Goal: Task Accomplishment & Management: Manage account settings

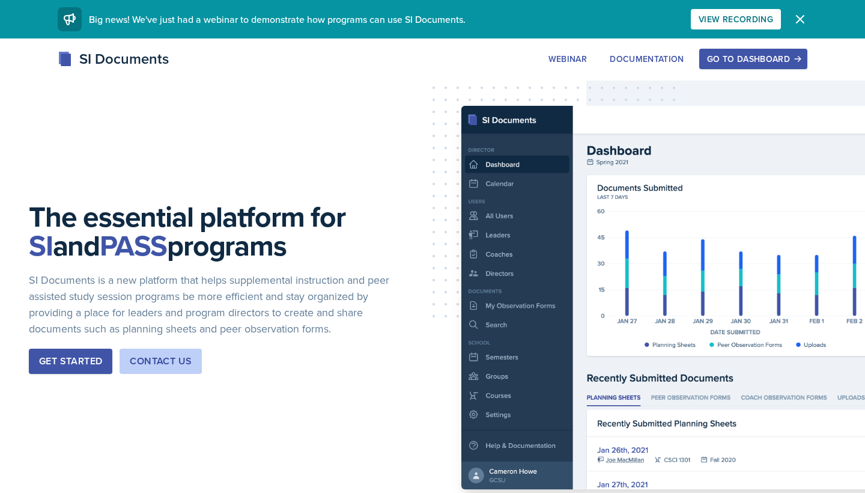
click at [425, 65] on button "Go to Dashboard" at bounding box center [754, 59] width 108 height 20
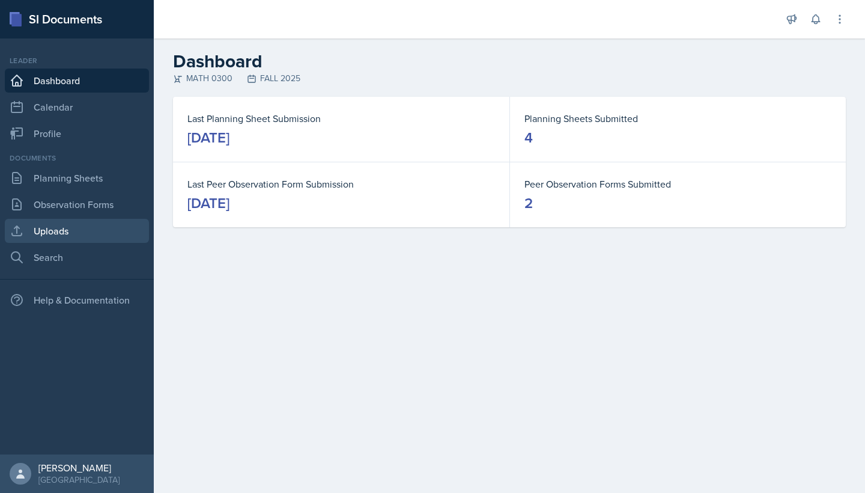
click at [60, 225] on link "Uploads" at bounding box center [77, 231] width 144 height 24
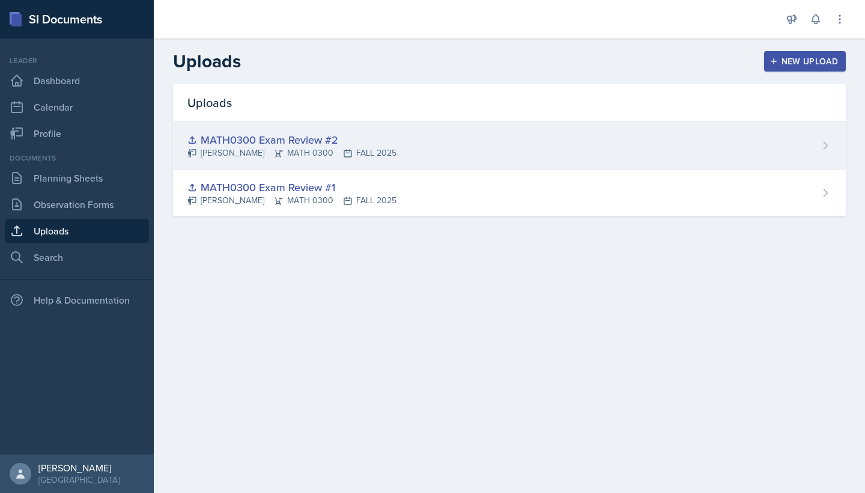
click at [369, 138] on div "MATH0300 Exam Review #2" at bounding box center [292, 140] width 209 height 16
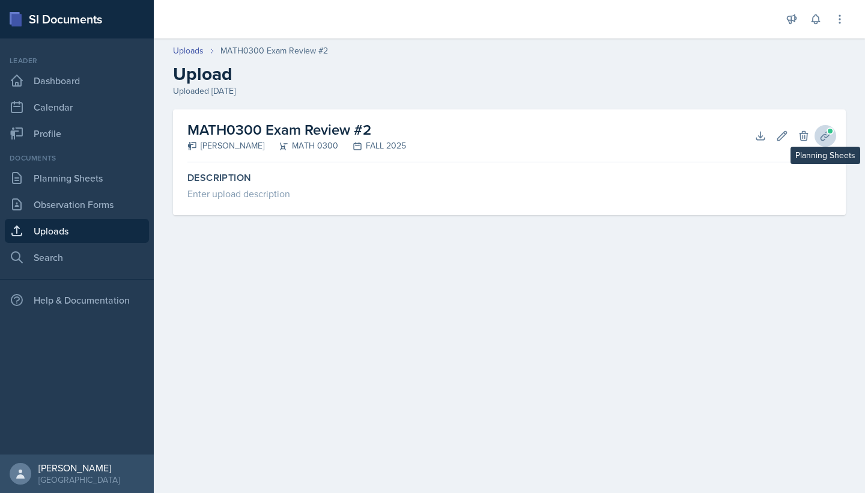
click at [425, 136] on icon at bounding box center [826, 136] width 12 height 12
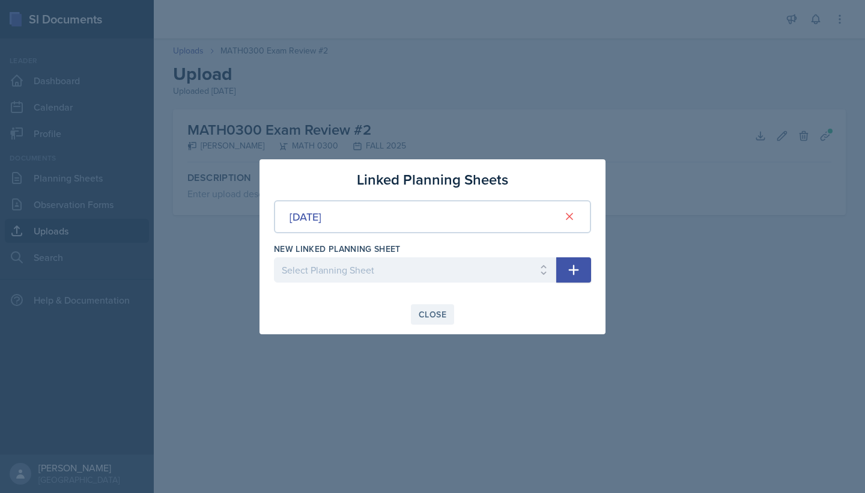
click at [425, 317] on div "Close" at bounding box center [433, 315] width 28 height 10
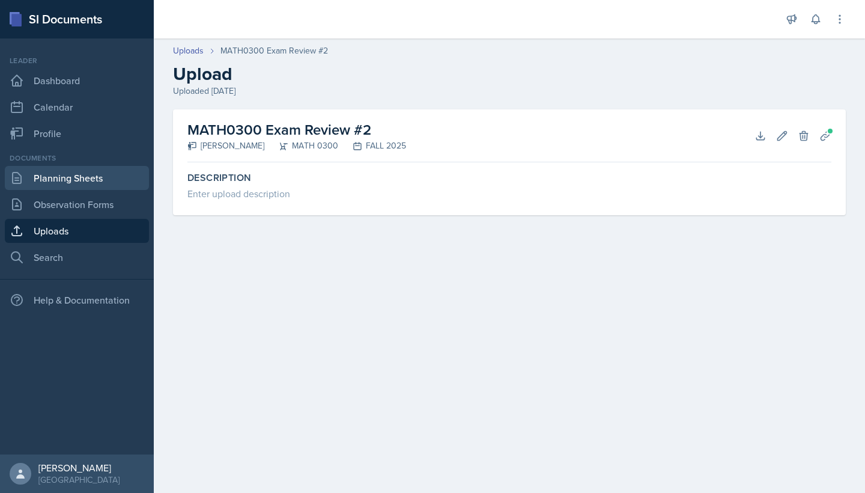
click at [96, 176] on link "Planning Sheets" at bounding box center [77, 178] width 144 height 24
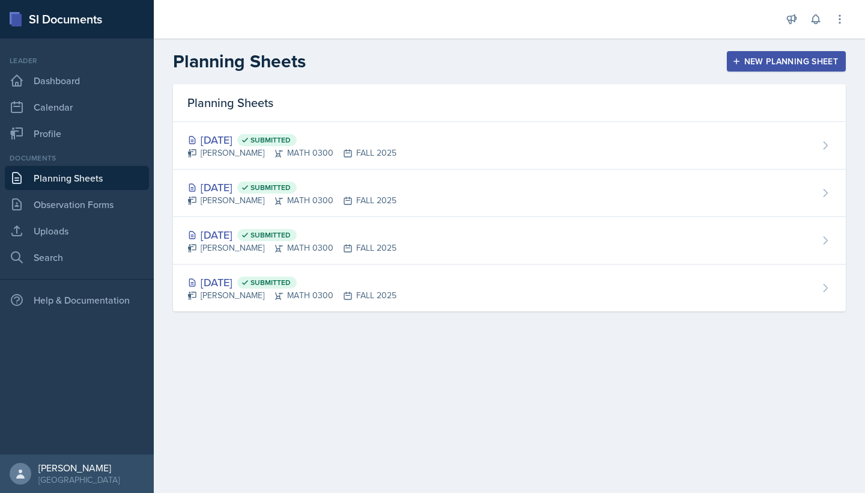
click at [99, 180] on link "Planning Sheets" at bounding box center [77, 178] width 144 height 24
click at [425, 59] on div "New Planning Sheet" at bounding box center [786, 61] width 103 height 10
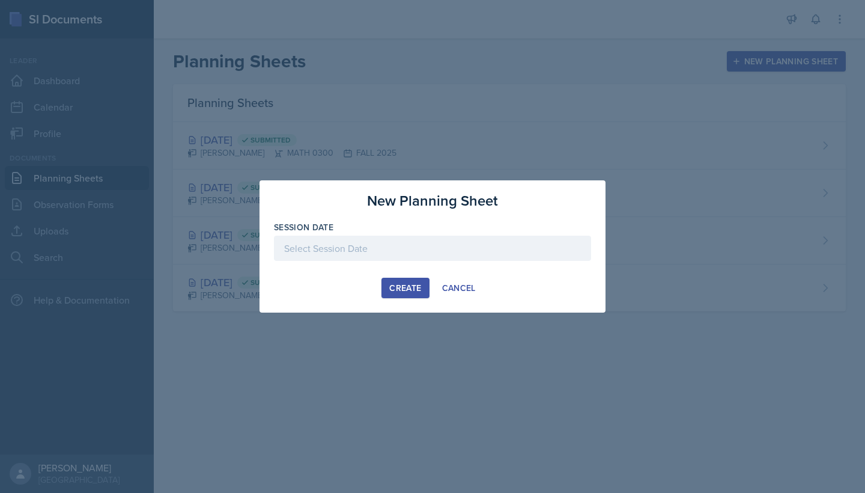
click at [410, 250] on div at bounding box center [432, 248] width 317 height 25
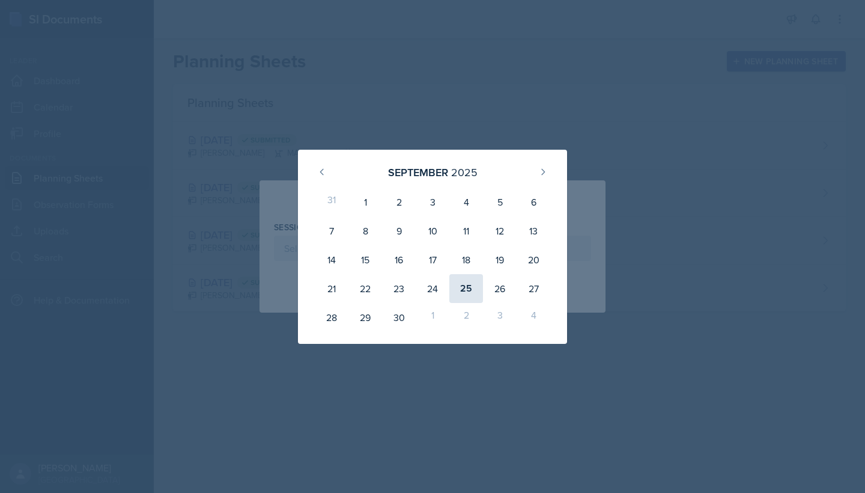
click at [425, 288] on div "25" at bounding box center [467, 288] width 34 height 29
type input "[DATE]"
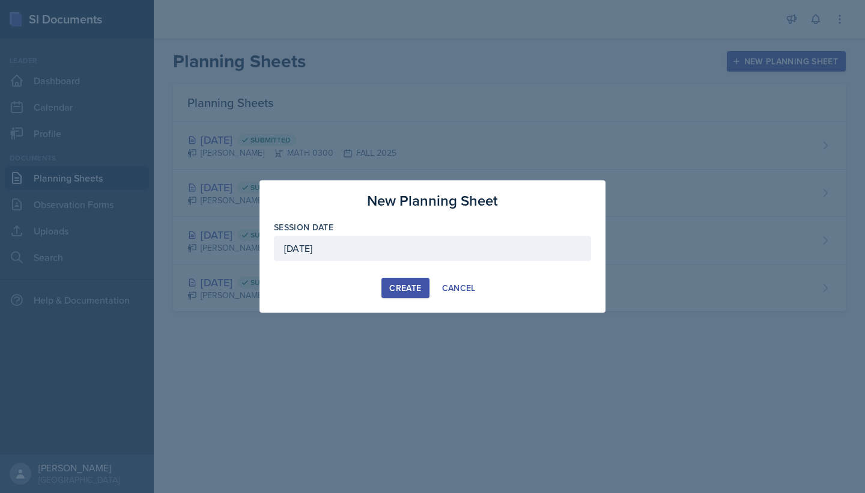
click at [420, 290] on div "Create" at bounding box center [405, 288] width 32 height 10
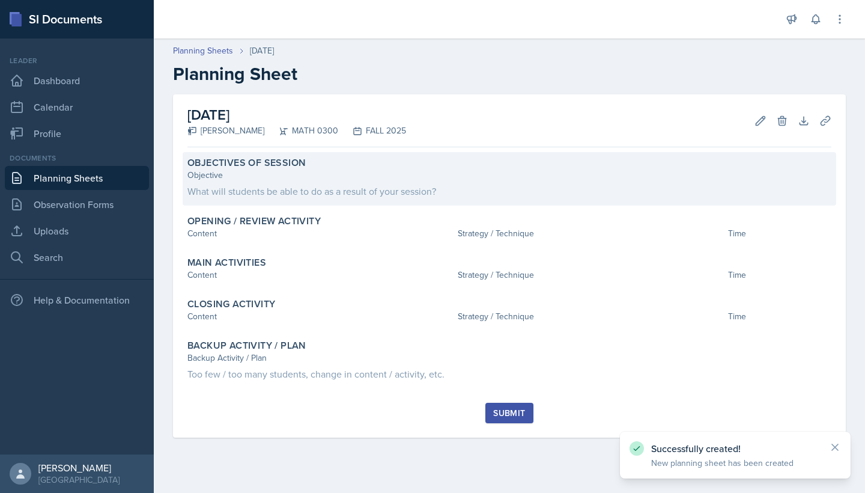
click at [323, 170] on div "Objective" at bounding box center [510, 175] width 644 height 13
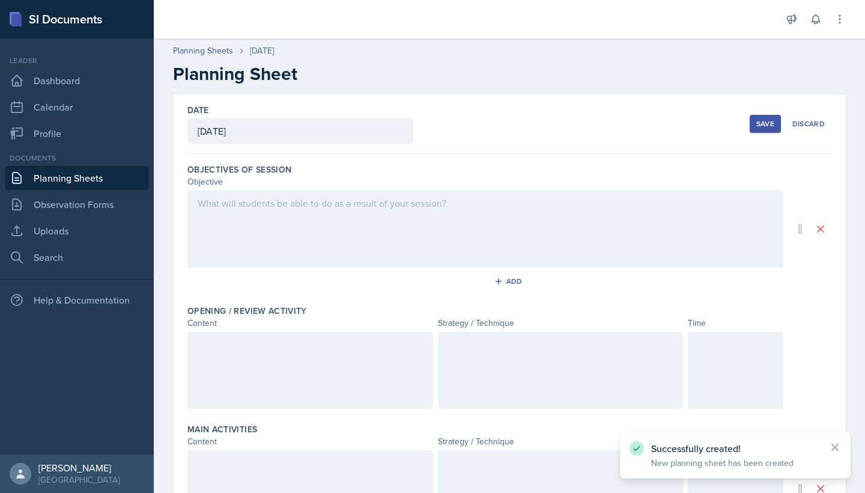
click at [278, 203] on div at bounding box center [486, 229] width 596 height 77
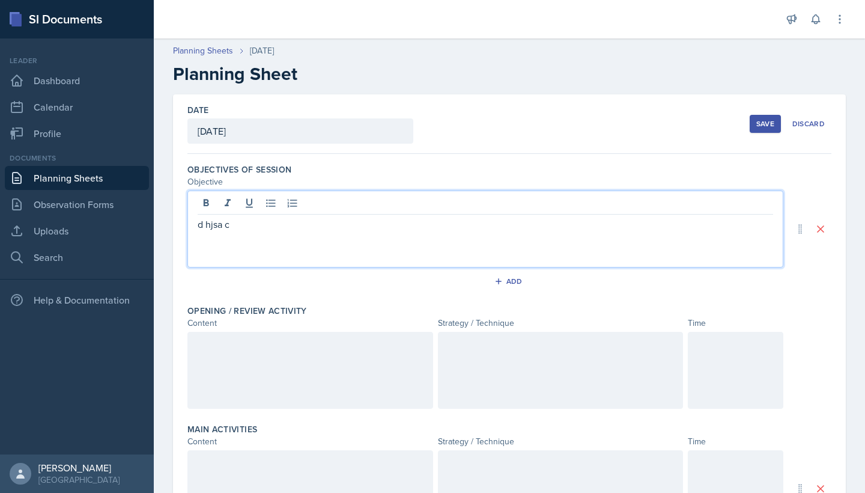
click at [425, 121] on div "Save" at bounding box center [766, 124] width 18 height 10
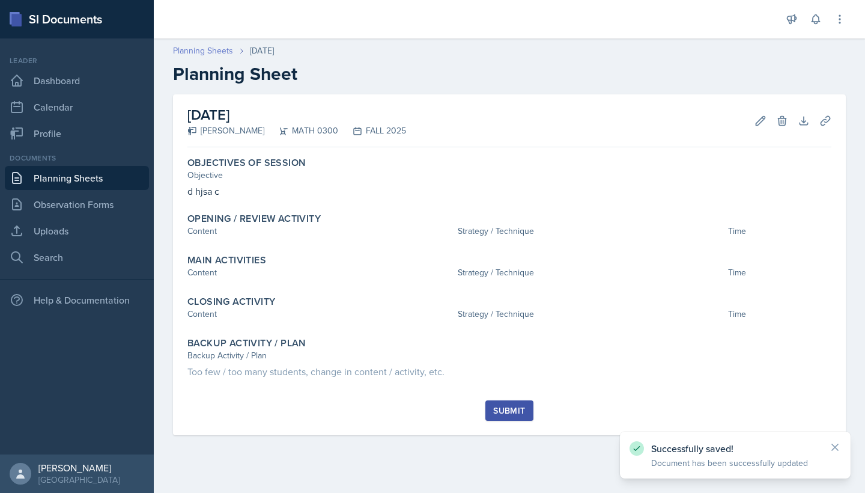
click at [200, 49] on link "Planning Sheets" at bounding box center [203, 50] width 60 height 13
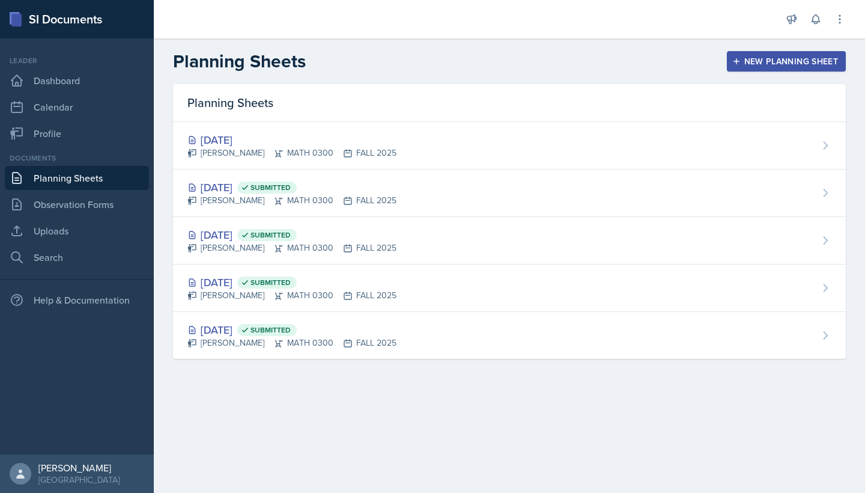
click at [81, 244] on div "Documents Planning Sheets Observation Forms Uploads Search" at bounding box center [77, 211] width 144 height 117
click at [70, 236] on link "Uploads" at bounding box center [77, 231] width 144 height 24
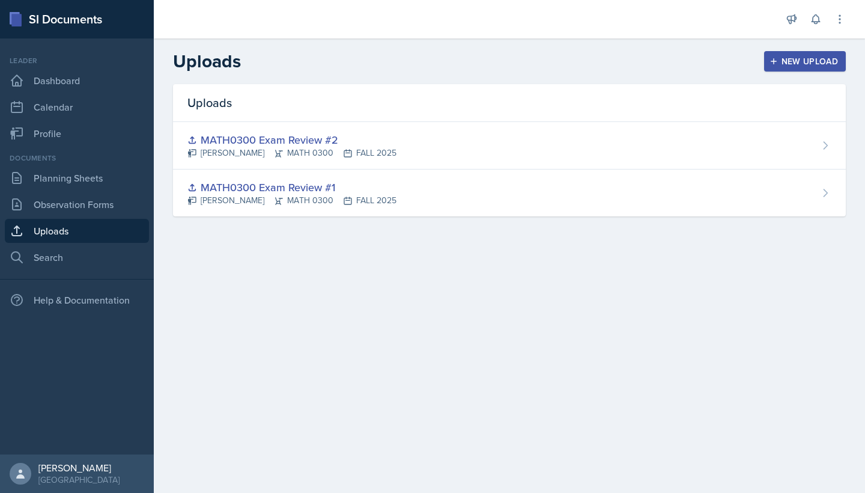
click at [425, 63] on div "New Upload" at bounding box center [805, 61] width 67 height 10
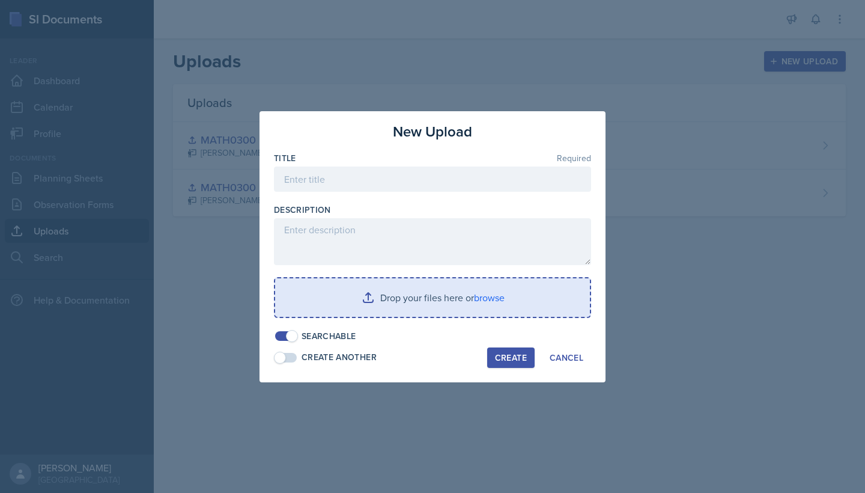
click at [406, 282] on input "file" at bounding box center [432, 297] width 315 height 38
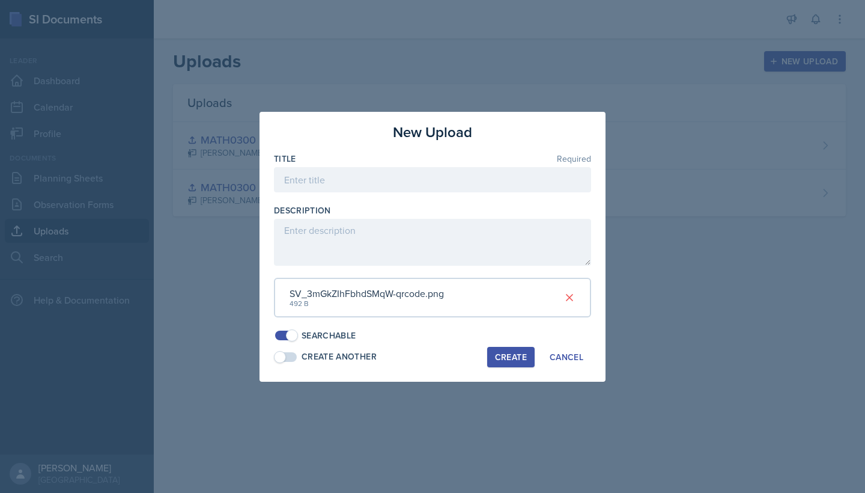
click at [425, 353] on div "Create" at bounding box center [511, 357] width 32 height 10
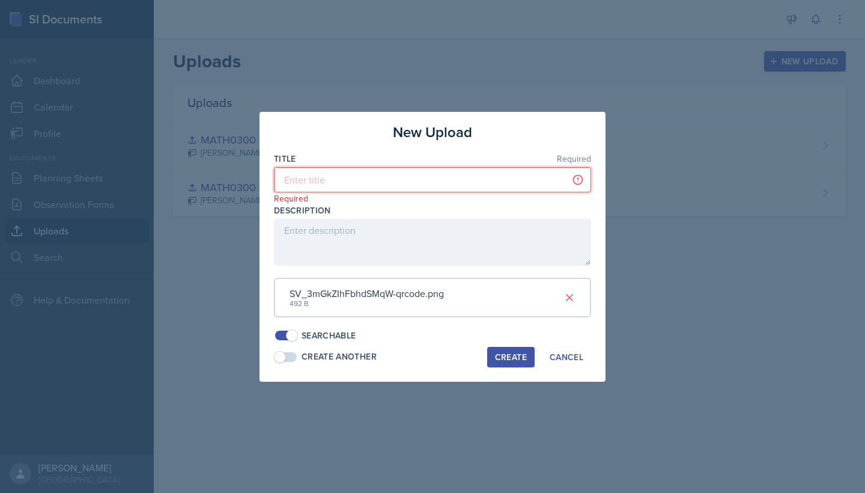
click at [403, 191] on input at bounding box center [432, 179] width 317 height 25
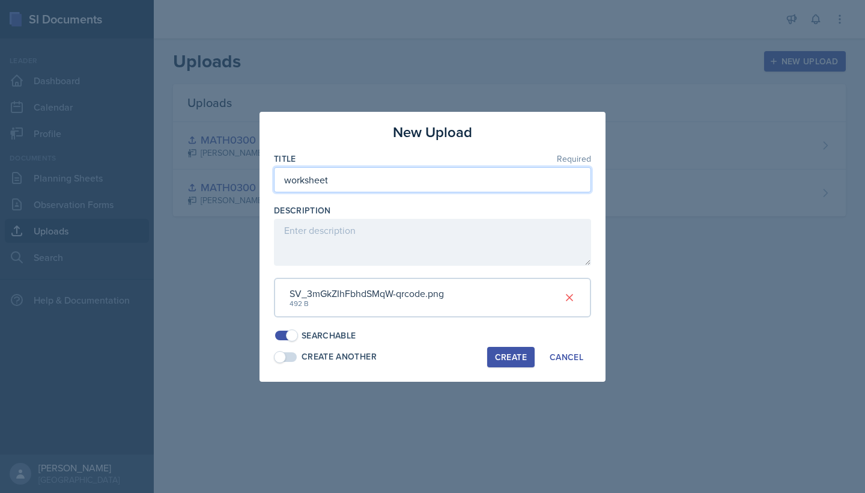
type input "worksheet"
click at [425, 355] on div "Create" at bounding box center [511, 357] width 32 height 10
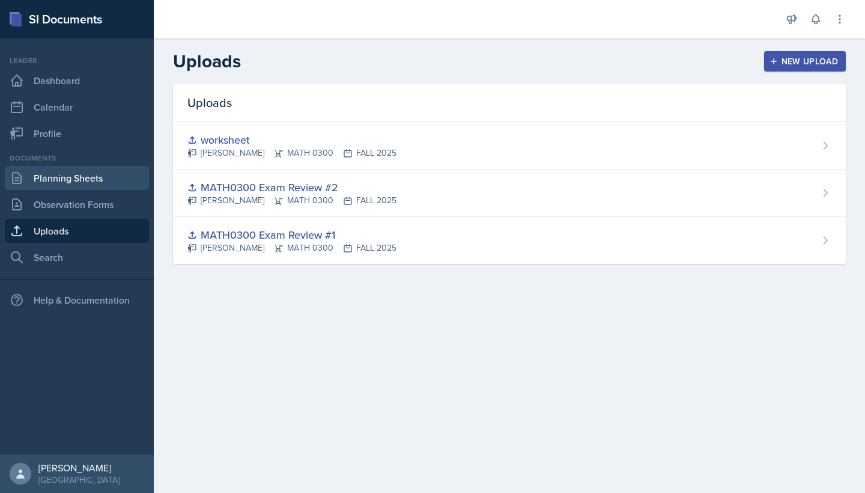
click at [52, 188] on link "Planning Sheets" at bounding box center [77, 178] width 144 height 24
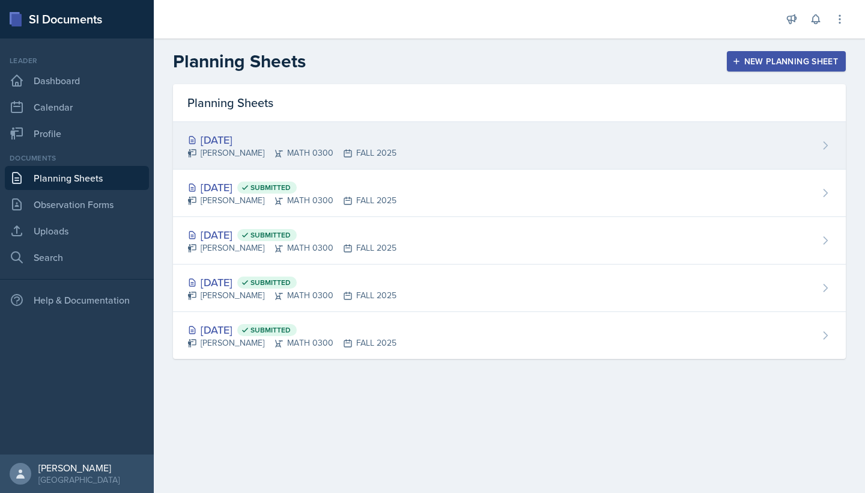
click at [325, 144] on div "[DATE]" at bounding box center [292, 140] width 209 height 16
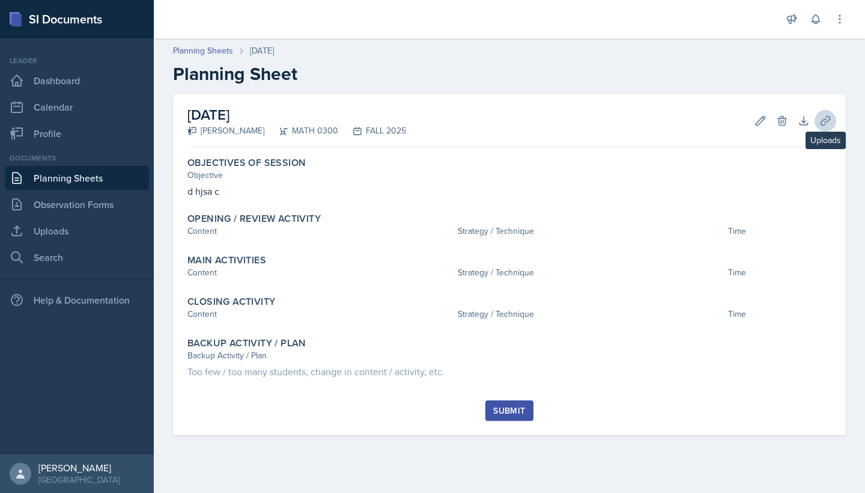
click at [425, 121] on icon at bounding box center [825, 120] width 9 height 9
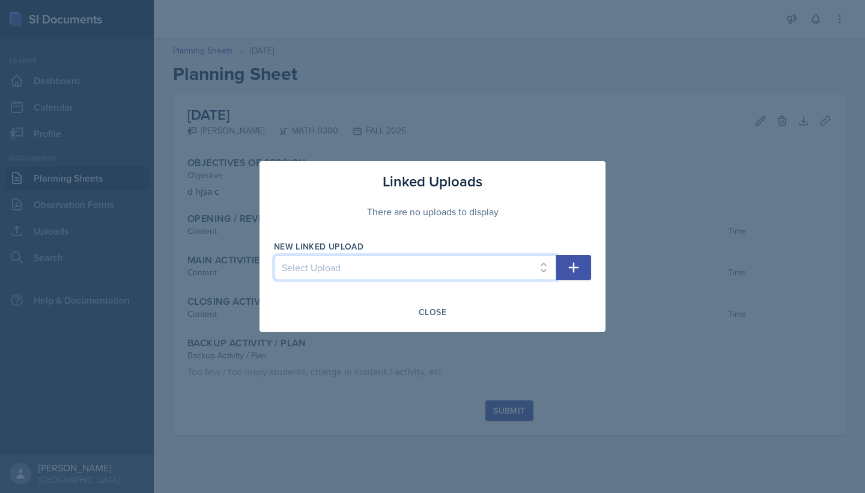
select select "5fb31366-29be-44cc-b471-1d2bc7845b18"
click at [425, 267] on icon "button" at bounding box center [574, 268] width 10 height 10
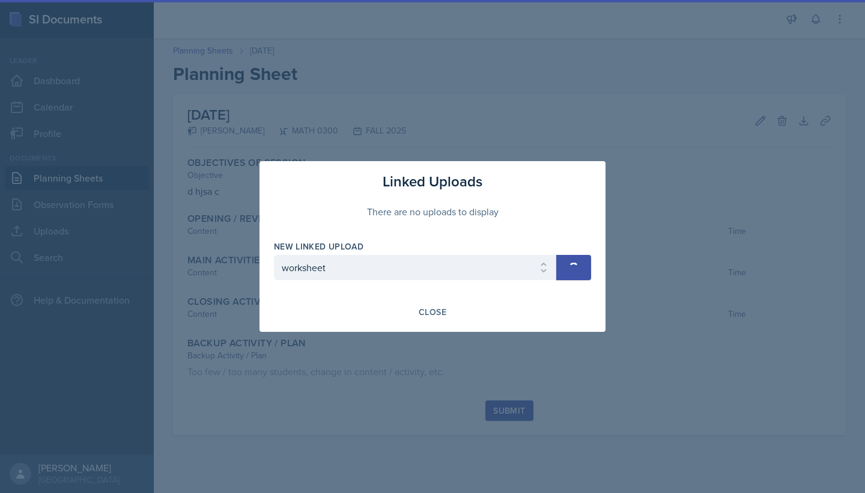
select select
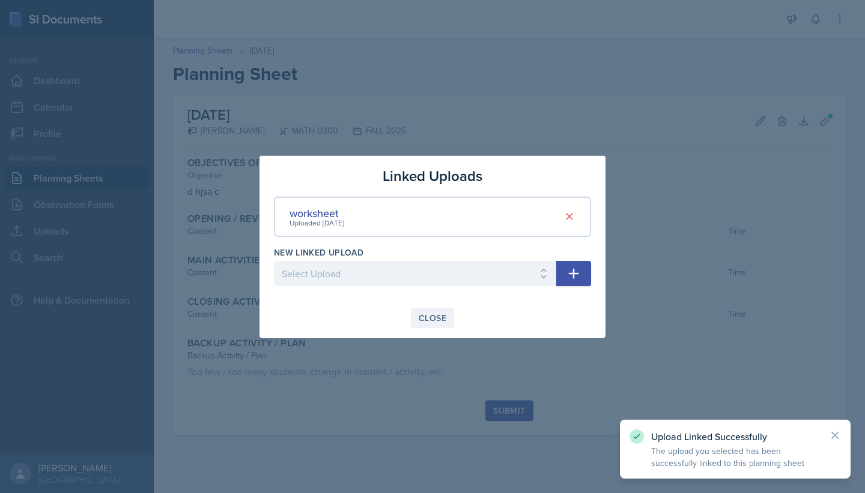
click at [425, 316] on div "Close" at bounding box center [433, 318] width 28 height 10
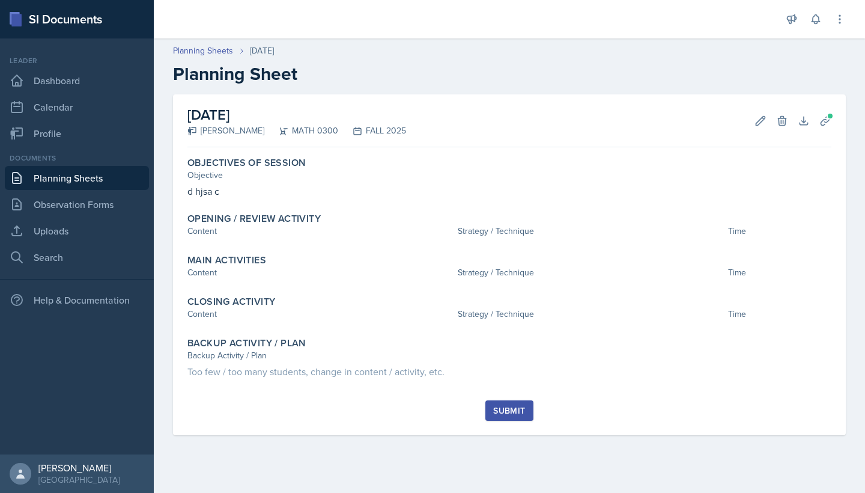
click at [53, 192] on div "Documents Planning Sheets Observation Forms Uploads Search" at bounding box center [77, 211] width 144 height 117
click at [50, 169] on link "Planning Sheets" at bounding box center [77, 178] width 144 height 24
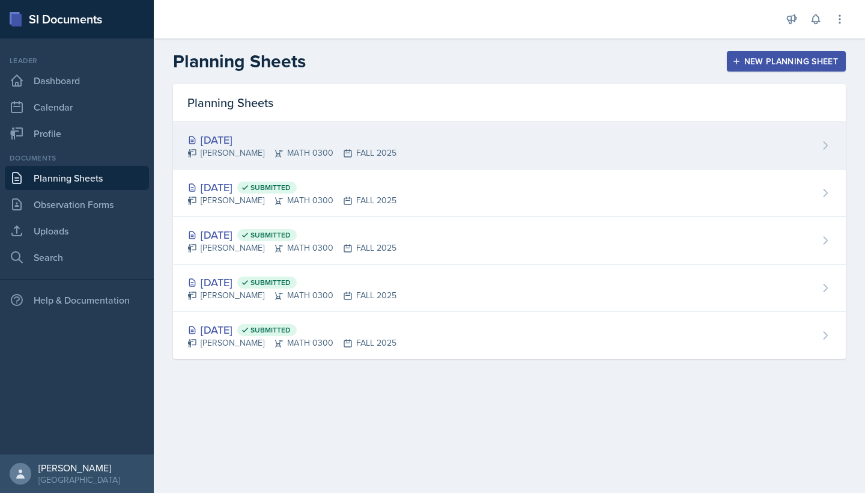
click at [425, 142] on div "[DATE] [PERSON_NAME] MATH 0300 FALL 2025" at bounding box center [509, 145] width 673 height 47
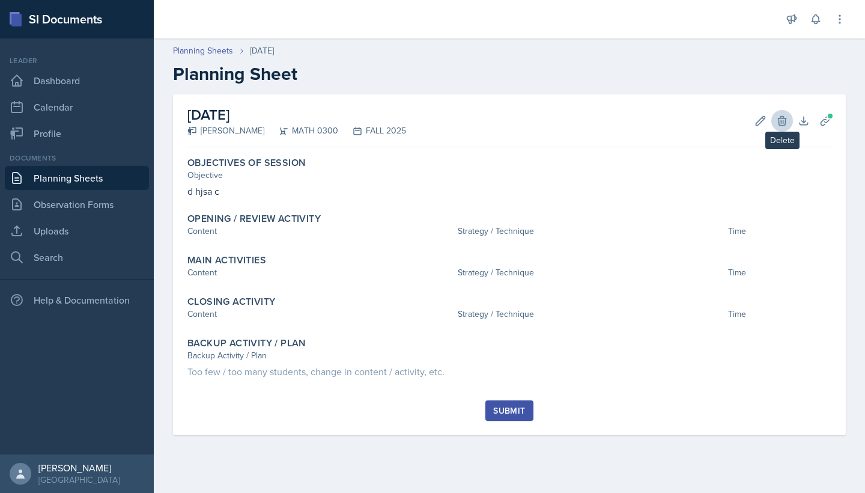
click at [425, 118] on icon at bounding box center [782, 120] width 8 height 9
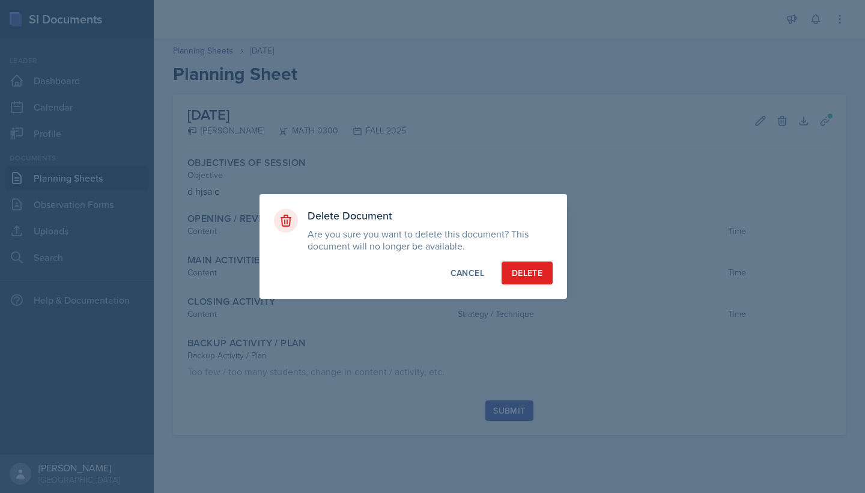
click at [425, 281] on button "Delete" at bounding box center [527, 272] width 51 height 23
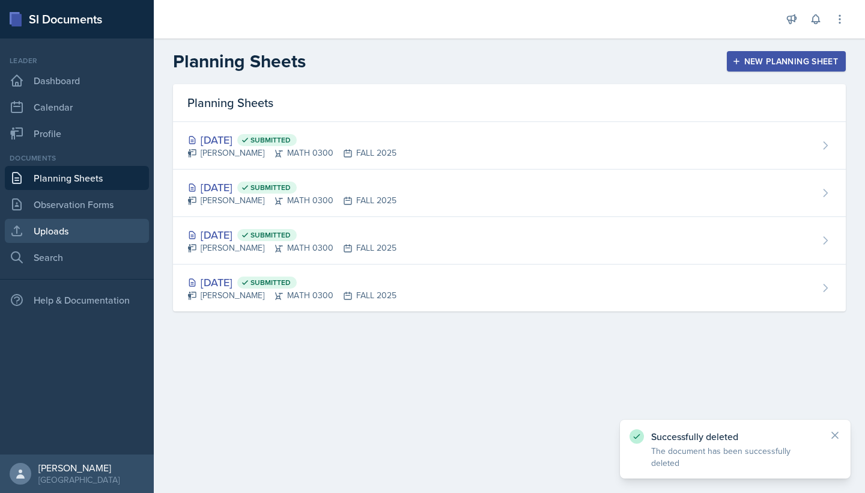
click at [71, 222] on link "Uploads" at bounding box center [77, 231] width 144 height 24
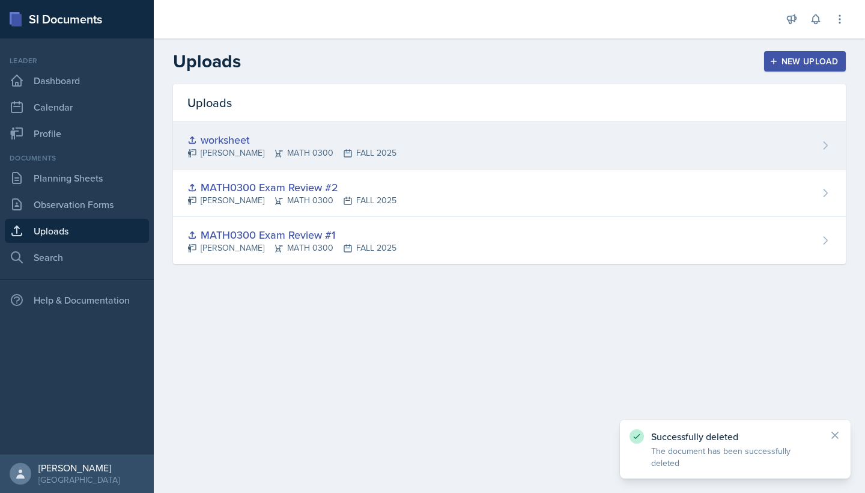
click at [425, 142] on div "worksheet [PERSON_NAME] MATH 0300 FALL 2025" at bounding box center [509, 145] width 673 height 47
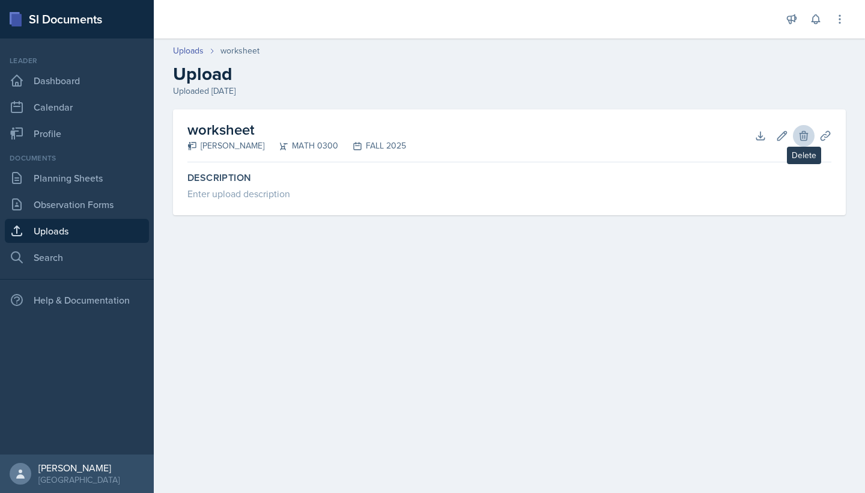
click at [425, 129] on button "Delete" at bounding box center [804, 136] width 22 height 22
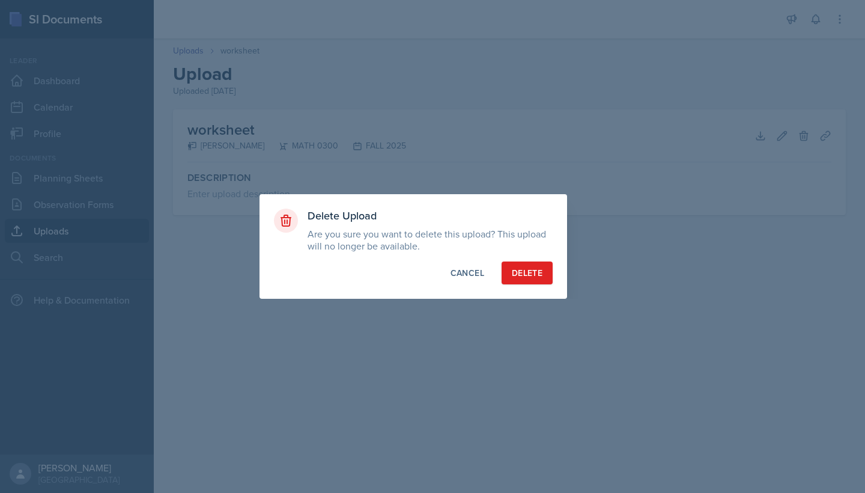
click at [425, 264] on button "Delete" at bounding box center [527, 272] width 51 height 23
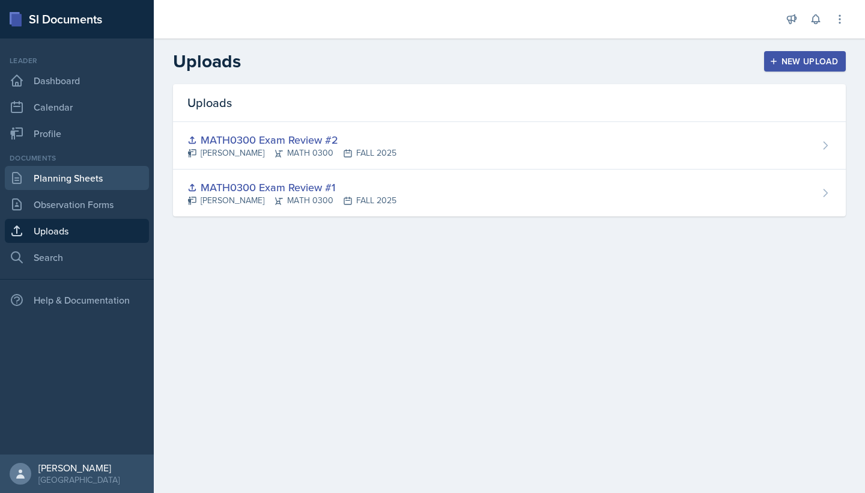
click at [103, 178] on link "Planning Sheets" at bounding box center [77, 178] width 144 height 24
